Goal: Contribute content: Add original content to the website for others to see

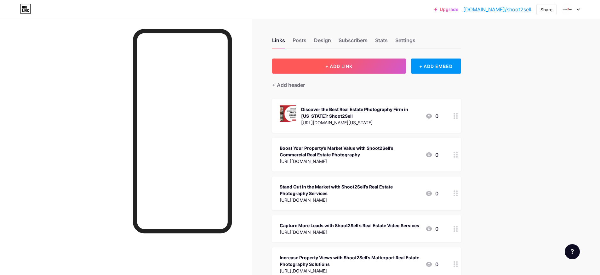
click at [333, 71] on button "+ ADD LINK" at bounding box center [339, 66] width 134 height 15
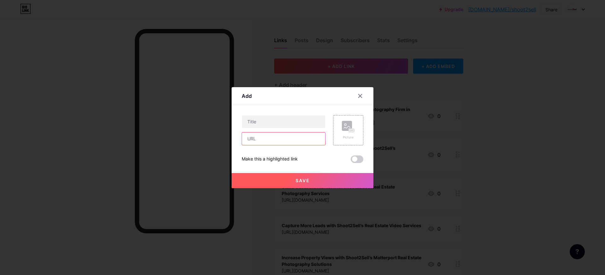
click at [273, 139] on input "text" at bounding box center [283, 139] width 83 height 13
paste input "[URL][DOMAIN_NAME]"
type input "[URL][DOMAIN_NAME]"
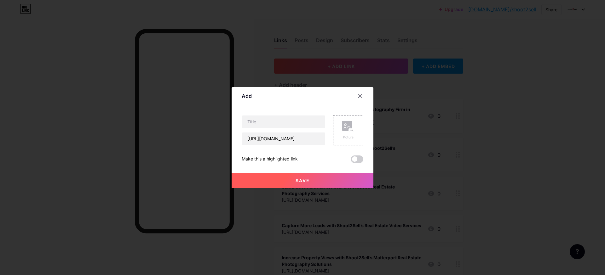
click at [288, 112] on div "Content YouTube Play YouTube video without leaving your page. ADD Vimeo Play Vi…" at bounding box center [303, 134] width 122 height 58
click at [283, 119] on input "text" at bounding box center [283, 122] width 83 height 13
click at [284, 123] on input "text" at bounding box center [283, 122] width 83 height 13
paste input "Why Matterport 3D Real Estate Photography Services Are a Game Changer"
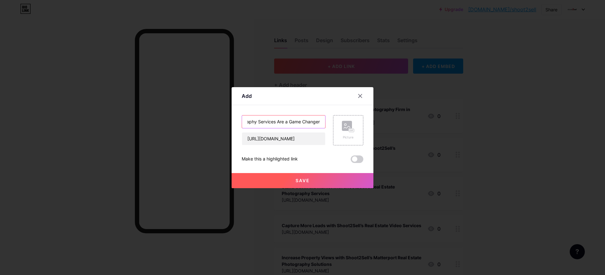
type input "Why Matterport 3D Real Estate Photography Services Are a Game Changer"
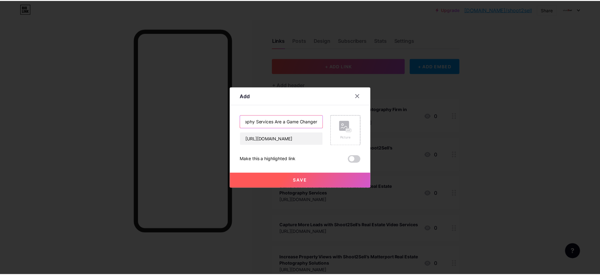
scroll to position [0, 0]
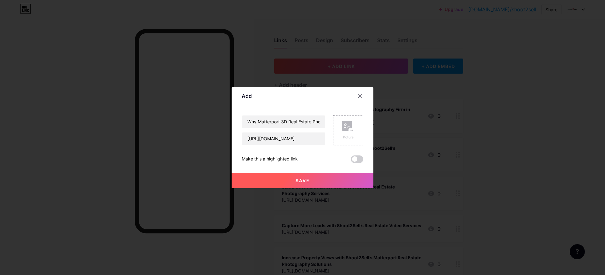
click at [356, 160] on span at bounding box center [357, 160] width 13 height 8
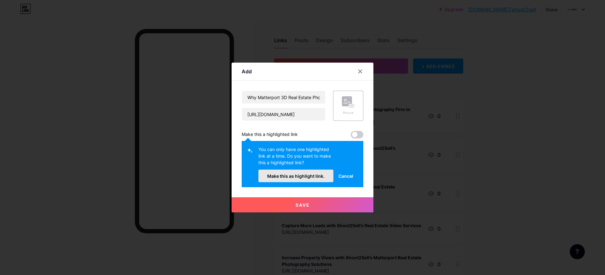
click at [317, 181] on button "Make this as highlight link." at bounding box center [295, 176] width 75 height 13
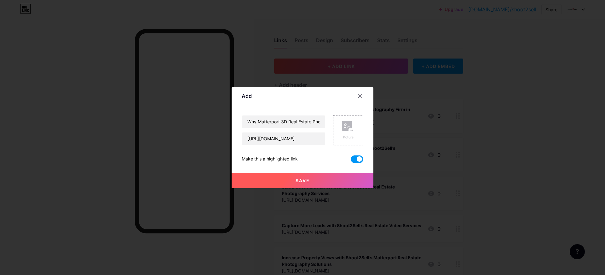
click at [305, 182] on span "Save" at bounding box center [302, 180] width 14 height 5
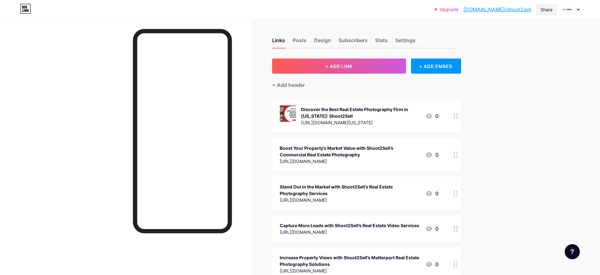
click at [544, 12] on div "Share" at bounding box center [546, 9] width 12 height 7
click at [511, 31] on div "Copy link" at bounding box center [509, 32] width 94 height 15
